Goal: Information Seeking & Learning: Learn about a topic

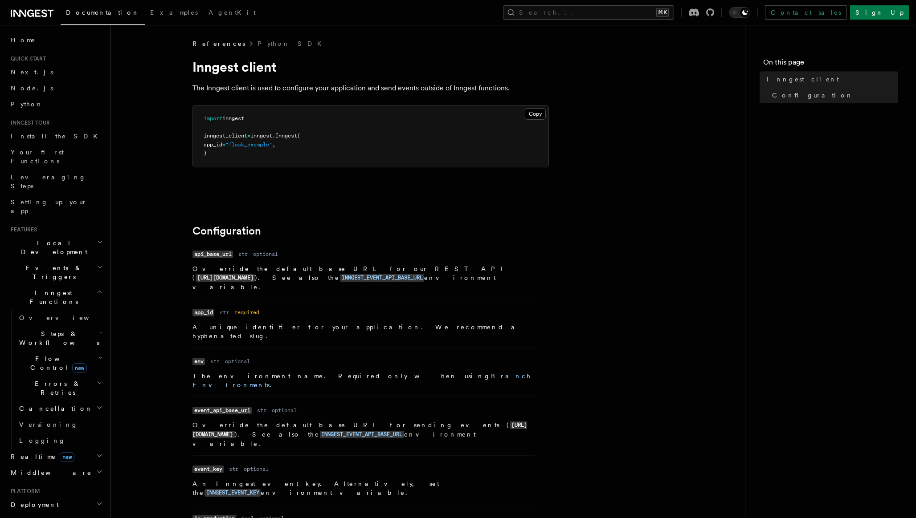
scroll to position [194, 0]
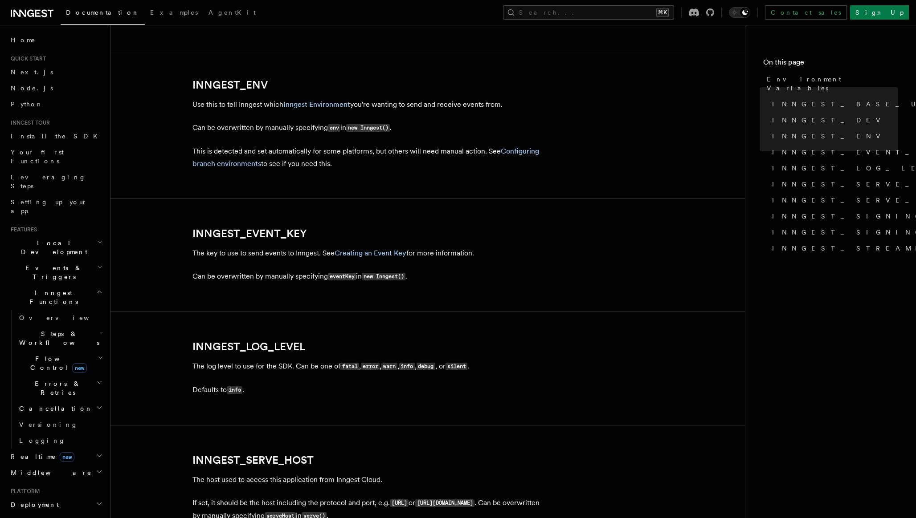
scroll to position [849, 0]
